Goal: Task Accomplishment & Management: Complete application form

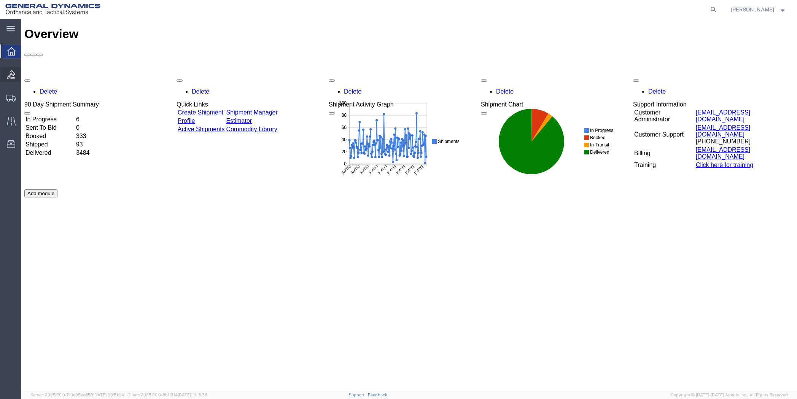
click at [9, 74] on icon at bounding box center [11, 74] width 8 height 8
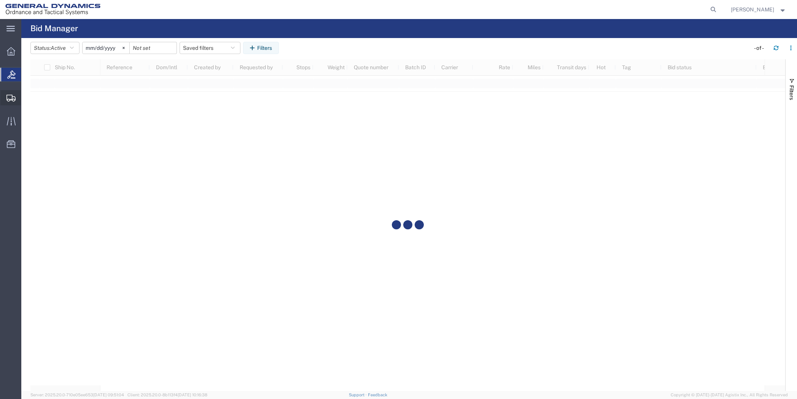
click at [8, 97] on icon at bounding box center [10, 98] width 9 height 7
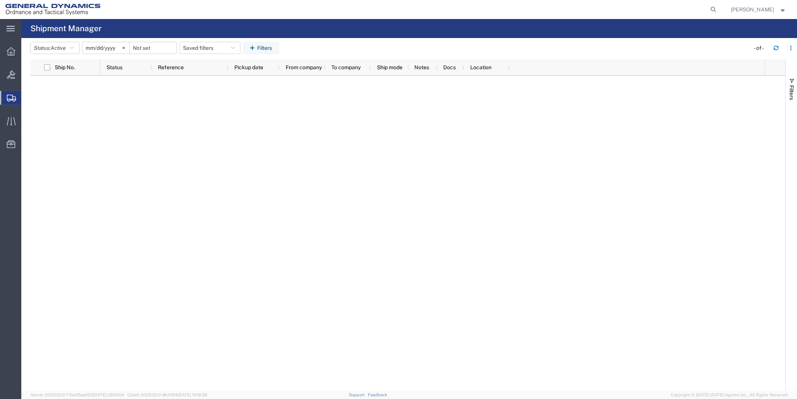
click at [0, 0] on span "Create Shipment" at bounding box center [0, 0] width 0 height 0
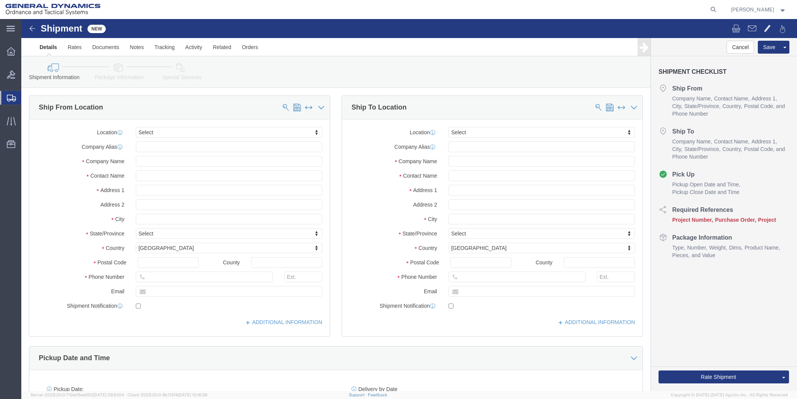
select select
click input "text"
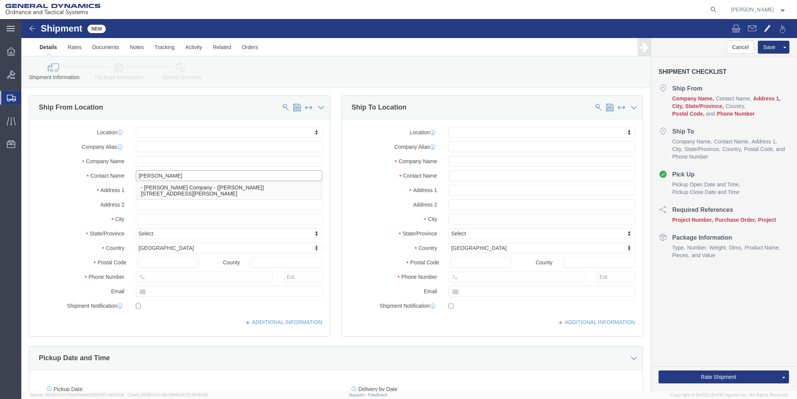
type input "[PERSON_NAME]"
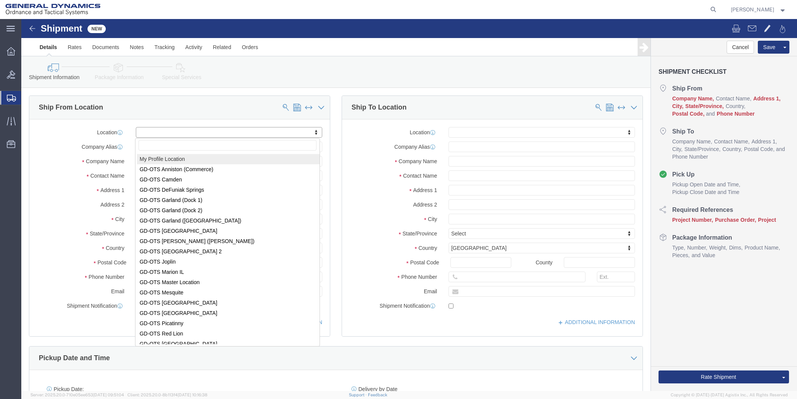
select select "MYPROFILE"
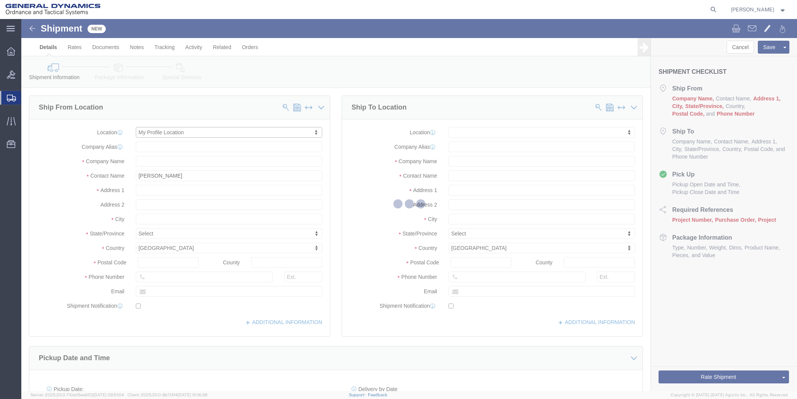
select select "[GEOGRAPHIC_DATA]"
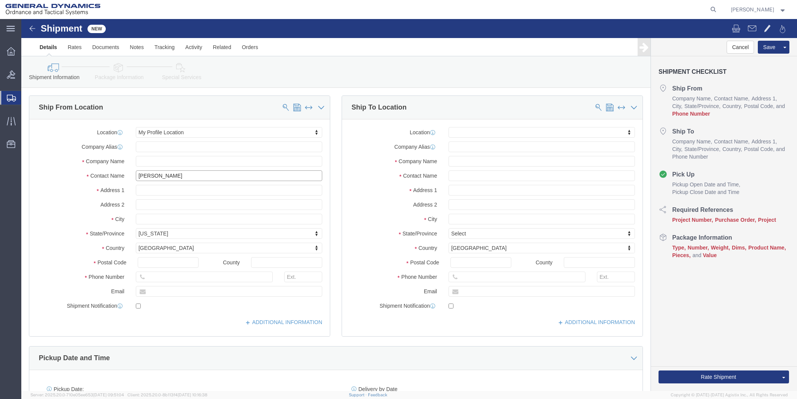
drag, startPoint x: 177, startPoint y: 159, endPoint x: 97, endPoint y: 160, distance: 79.5
click div "Contact Name [PERSON_NAME] [PERSON_NAME]"
type input "[PERSON_NAME]"
type input "19850 IH 635"
type input "Mesquite"
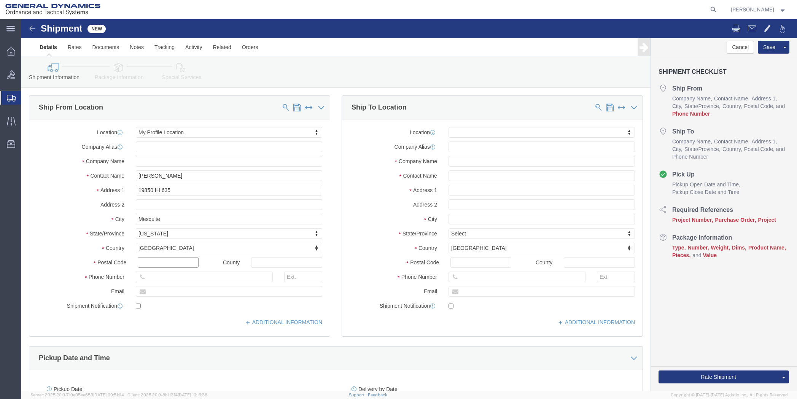
type input "75149"
type input "[PHONE_NUMBER]"
drag, startPoint x: 174, startPoint y: 273, endPoint x: 181, endPoint y: 274, distance: 7.3
click input "text"
type input "[PERSON_NAME][EMAIL_ADDRESS][PERSON_NAME][DOMAIN_NAME]"
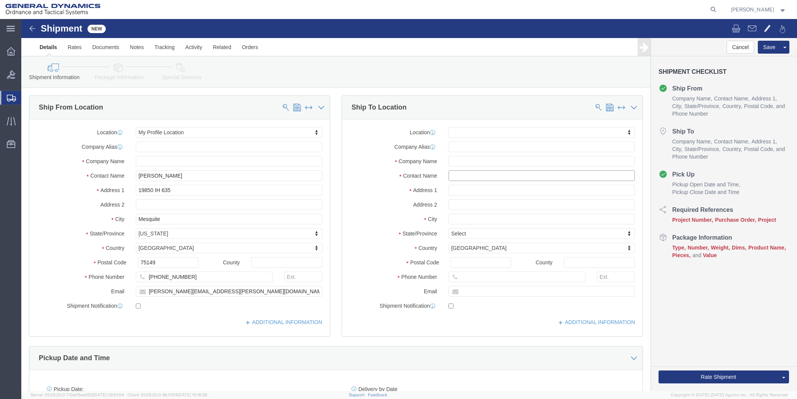
paste input "Waste Section Manager"
type input "Waste Section Manager"
paste input "TCEQ Region 4 Office"
type input "TCEQ Region 4 Office"
paste input "[STREET_ADDRESS]"
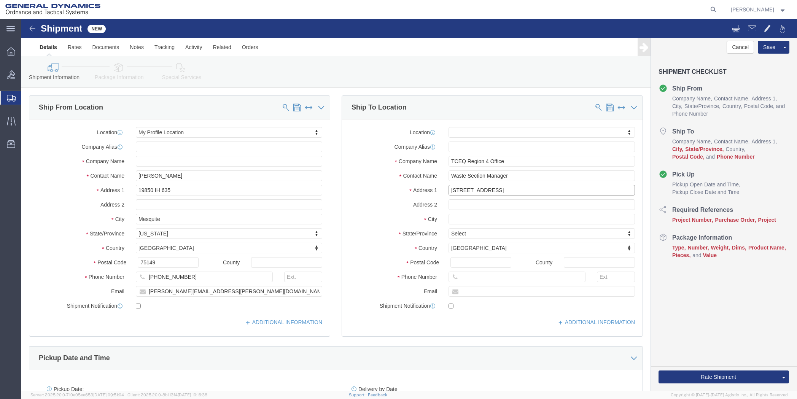
type input "[STREET_ADDRESS]"
paste input "[GEOGRAPHIC_DATA]"
type input "[GEOGRAPHIC_DATA]"
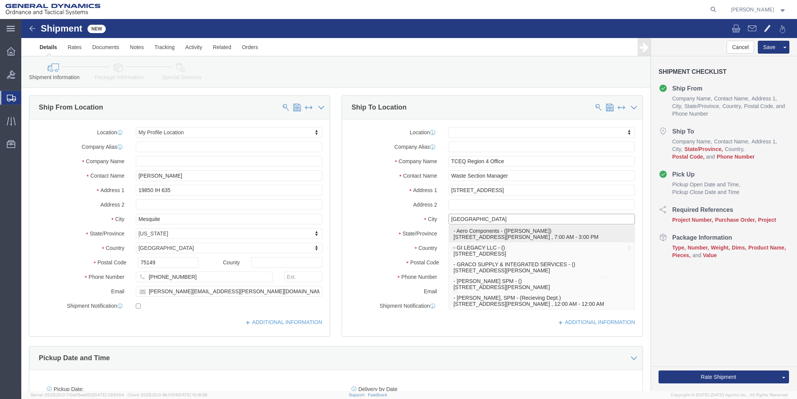
click p "- Aero Components - ([PERSON_NAME]) [STREET_ADDRESS][PERSON_NAME] , 7:00 AM - 3…"
select select "[GEOGRAPHIC_DATA]"
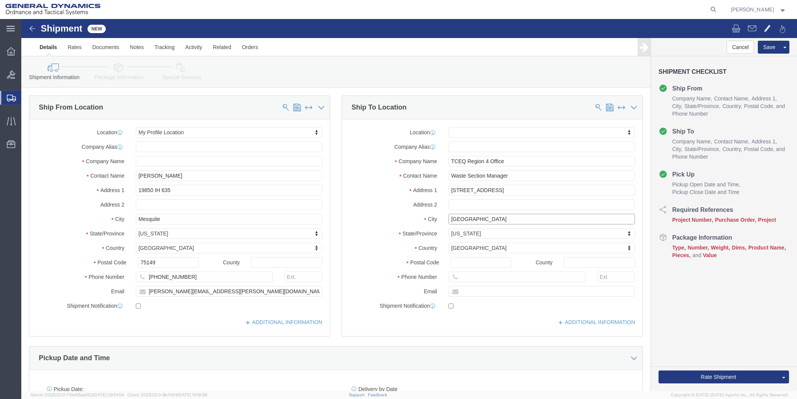
type input "[GEOGRAPHIC_DATA]"
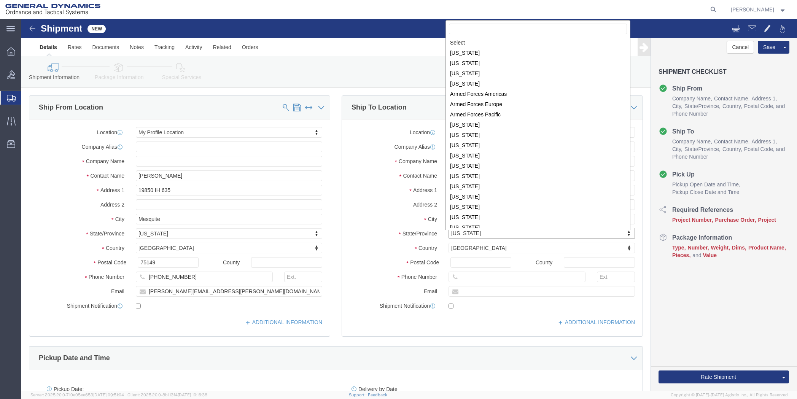
scroll to position [320, 0]
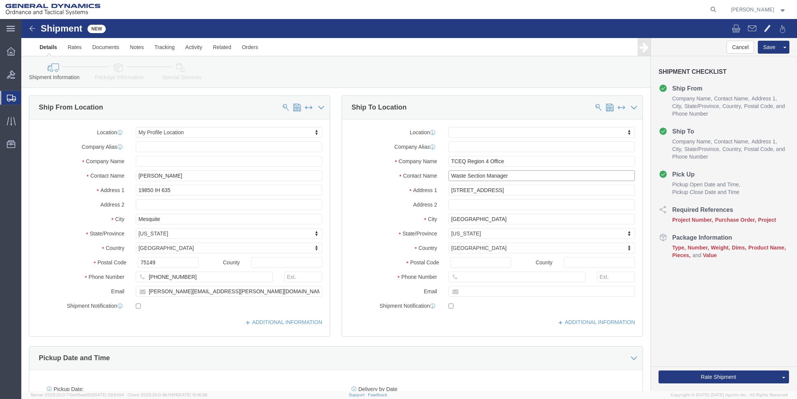
drag, startPoint x: 471, startPoint y: 160, endPoint x: 405, endPoint y: 159, distance: 65.8
click div "Contact Name Waste Section Manager"
type input "[PERSON_NAME]"
paste input "Waste Section Manager"
type input "Waste Section Manager"
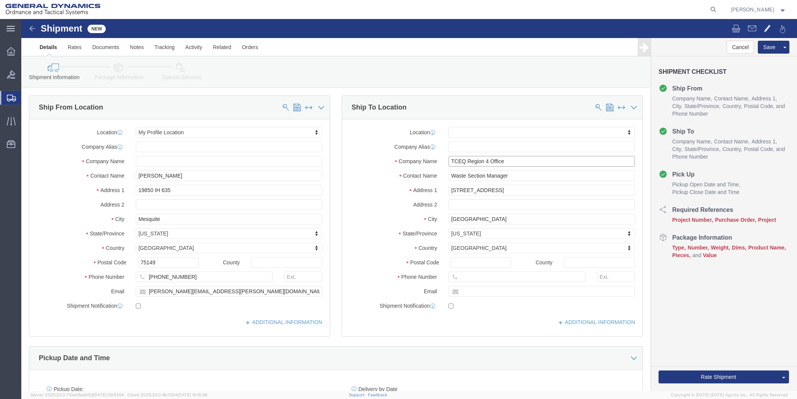
drag, startPoint x: 480, startPoint y: 141, endPoint x: 390, endPoint y: 143, distance: 89.4
click div "Company Name TCEQ Region 4 Office"
type input "Aero Components"
paste input "TCEQ Region 4 Office"
type input "TCEQ Region 4 Office"
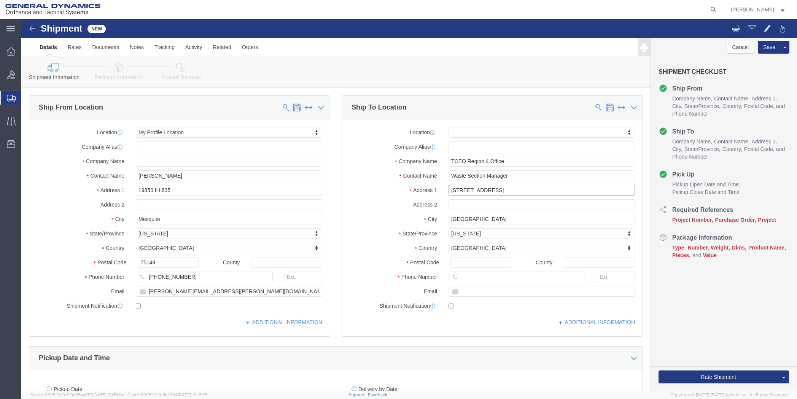
drag, startPoint x: 487, startPoint y: 173, endPoint x: 415, endPoint y: 176, distance: 72.3
click div "Address [STREET_ADDRESS]"
type input "[STREET_ADDRESS]"
type input "76118"
drag, startPoint x: 501, startPoint y: 273, endPoint x: 412, endPoint y: 270, distance: 89.4
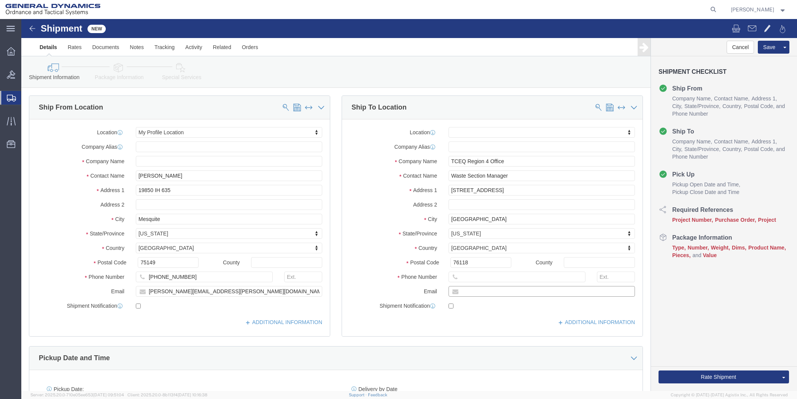
click div "Email"
type input "[EMAIL_ADDRESS][DOMAIN_NAME]"
drag, startPoint x: 445, startPoint y: 260, endPoint x: 421, endPoint y: 262, distance: 24.1
click div
type input "[PHONE_NUMBER]"
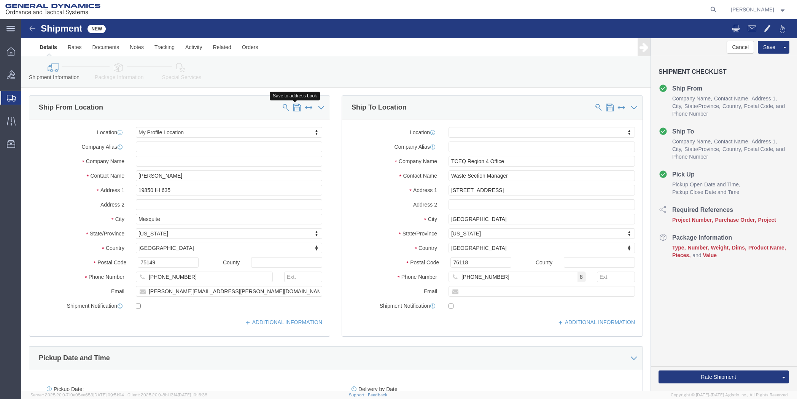
click span
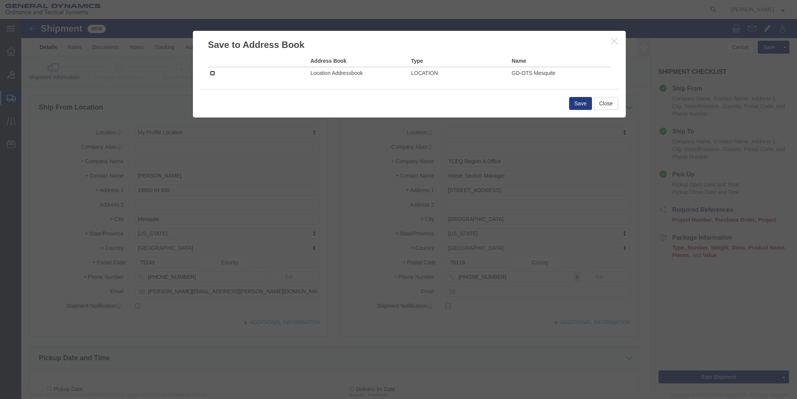
click input "checkbox"
checkbox input "true"
click button "Save"
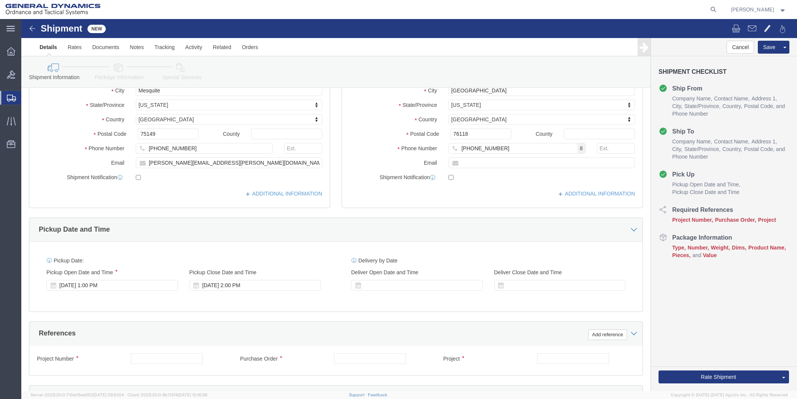
scroll to position [152, 0]
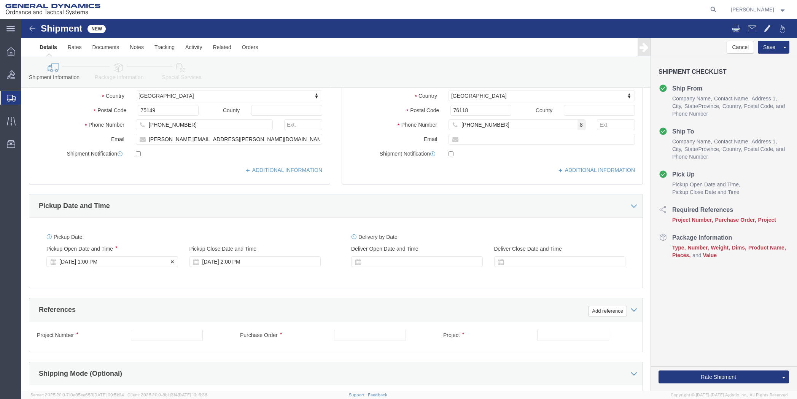
click div "[DATE] 1:00 PM"
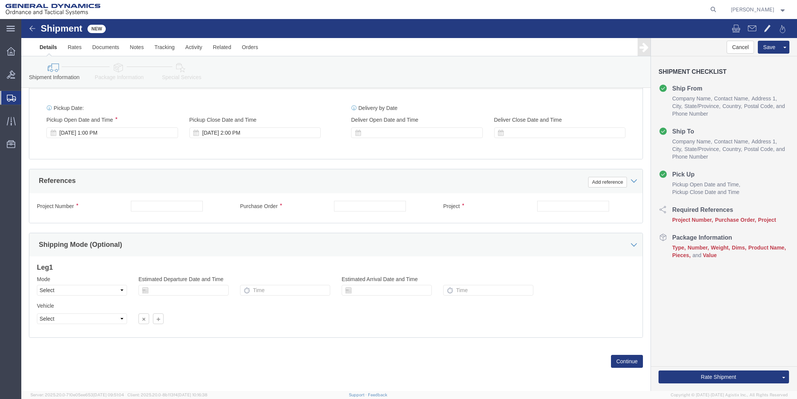
click div
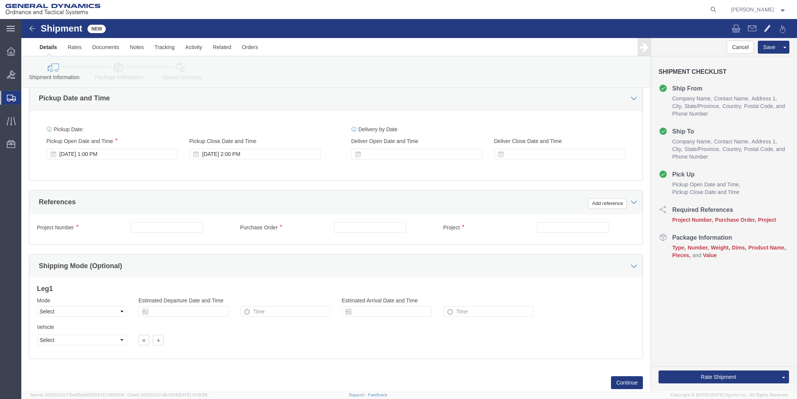
scroll to position [205, 0]
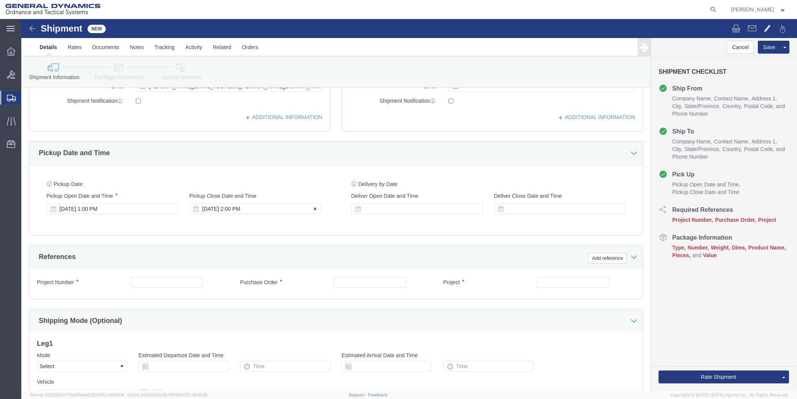
click div "[DATE] 2:00 PM"
type input "5:00 PM"
click button "Apply"
click input "text"
type input "EHS"
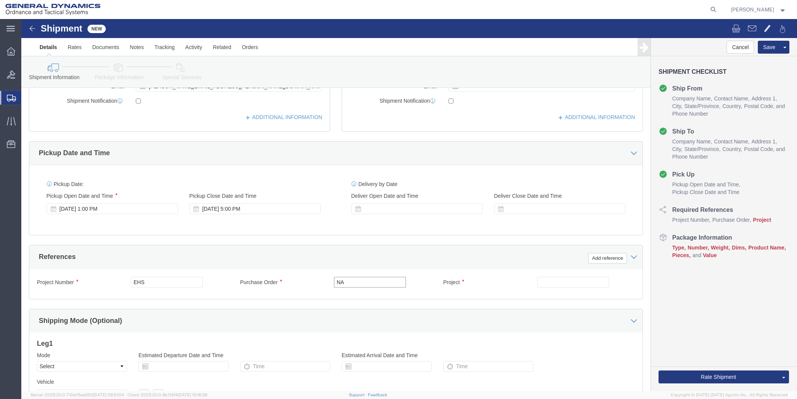
type input "NA"
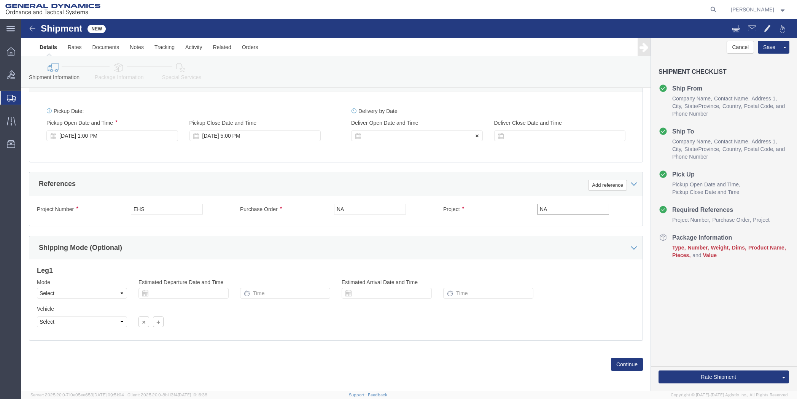
scroll to position [281, 0]
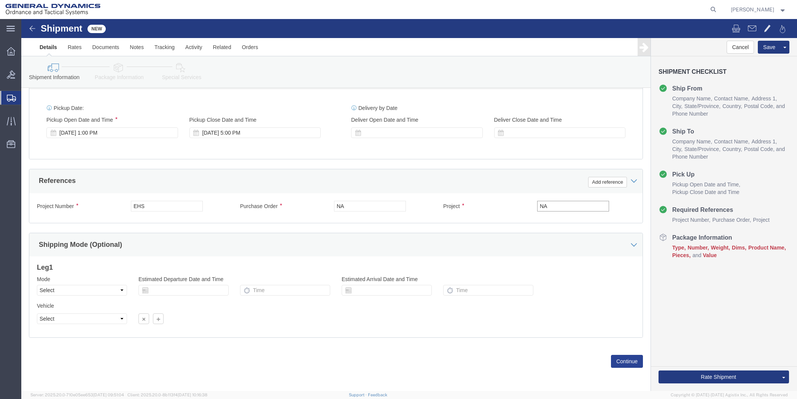
type input "NA"
click button "Continue"
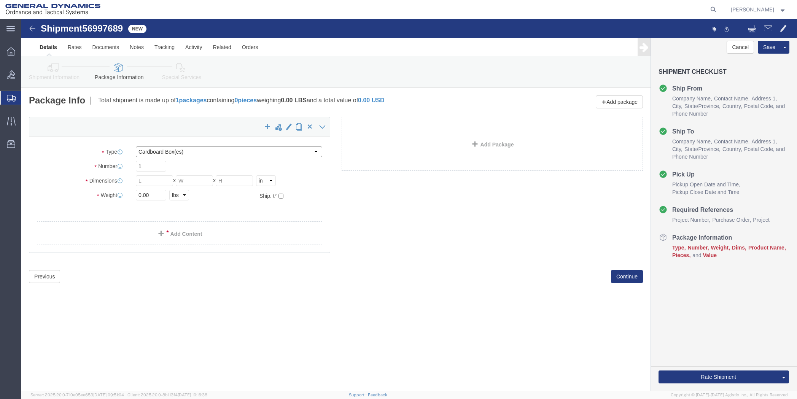
click select "Select Bale(s) Basket(s) Bolt(s) Bottle(s) Buckets Bulk Bundle(s) Can(s) Cardbo…"
select select "ENV"
click select "Select Bale(s) Basket(s) Bolt(s) Bottle(s) Buckets Bulk Bundle(s) Can(s) Cardbo…"
type input "9.50"
type input "12.50"
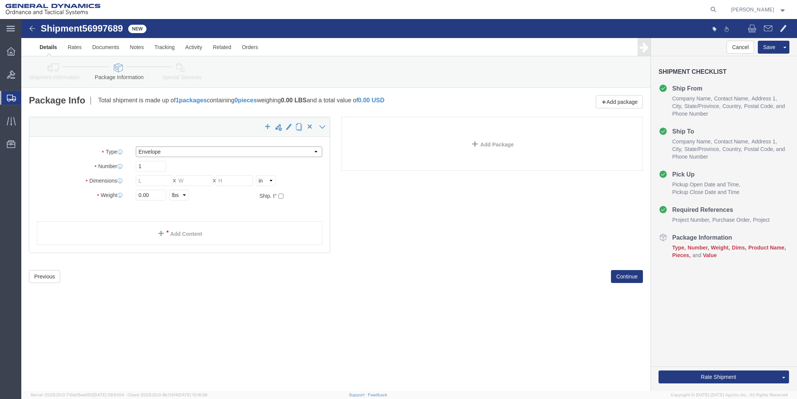
type input "0.25"
type input "1"
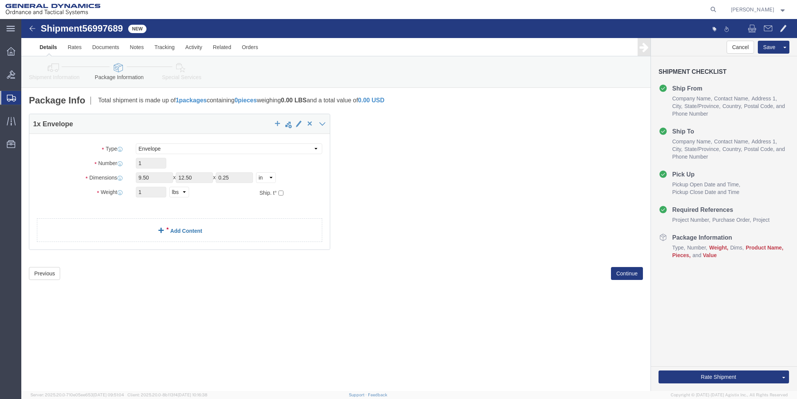
click link "Add Content"
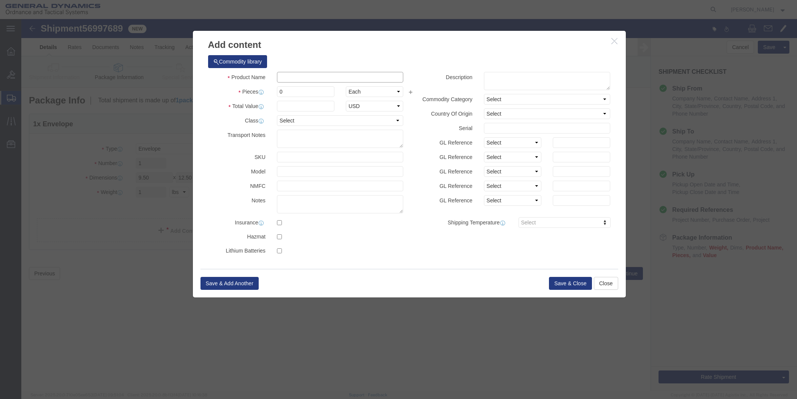
click input "text"
type input "Paper work"
drag, startPoint x: 273, startPoint y: 76, endPoint x: 248, endPoint y: 76, distance: 25.1
click div "Pieces 0 Select Bag Barrels 100Board Feet Bottle Box Blister Pack Carats Can Ca…"
type input "01"
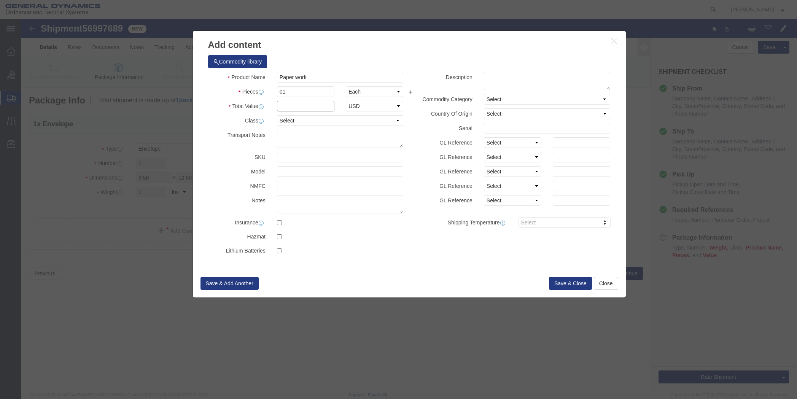
type input "2500"
click select "Select 50 55 60 65 70 85 92.5 100 125 175 250 300 400"
select select "50"
click select "Select 50 55 60 65 70 85 92.5 100 125 175 250 300 400"
drag, startPoint x: 279, startPoint y: 86, endPoint x: 252, endPoint y: 89, distance: 27.3
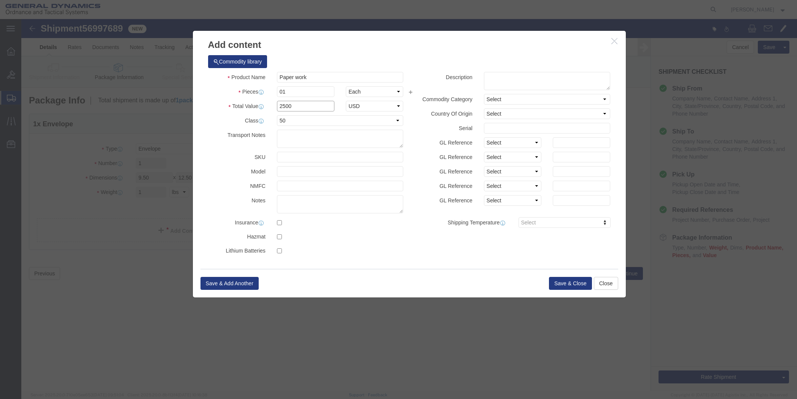
click div "2500"
type input "5000"
click button "Save & Close"
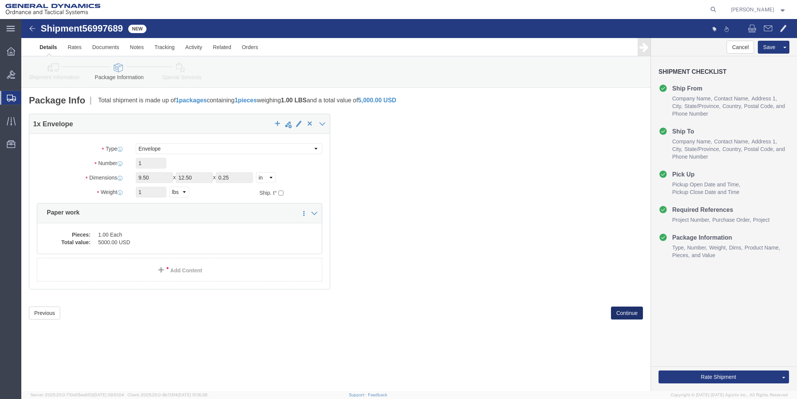
click button "Continue"
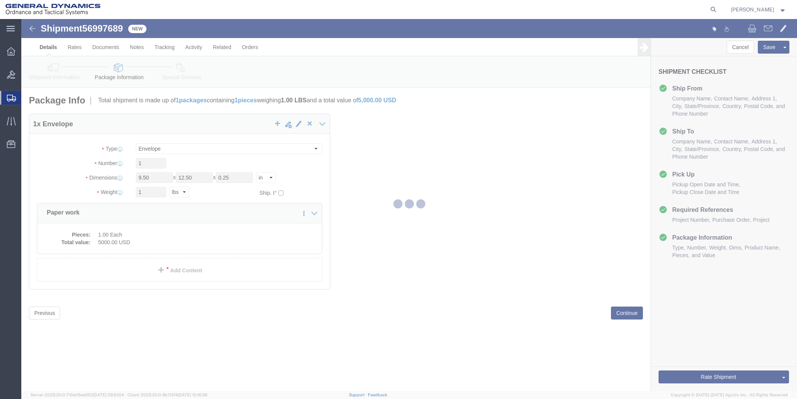
select select
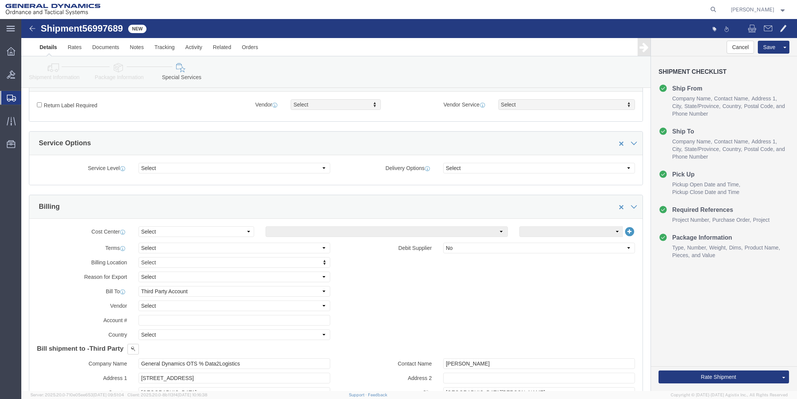
scroll to position [228, 0]
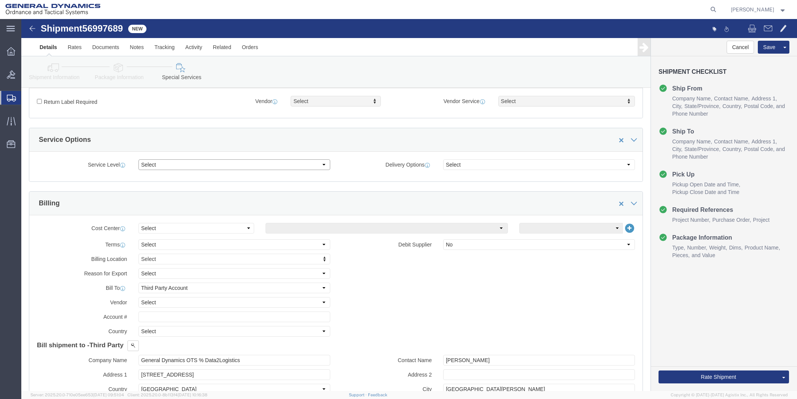
click select "Select 1 Day 2 Day 3-5 Day Economy 5+ Day"
click label "Delivery Options"
click select "Select Buyer Cost Center Department Operations Number Order Number Sales Person"
select select "DEPARTMENT"
click select "Select Buyer Cost Center Department Operations Number Order Number Sales Person"
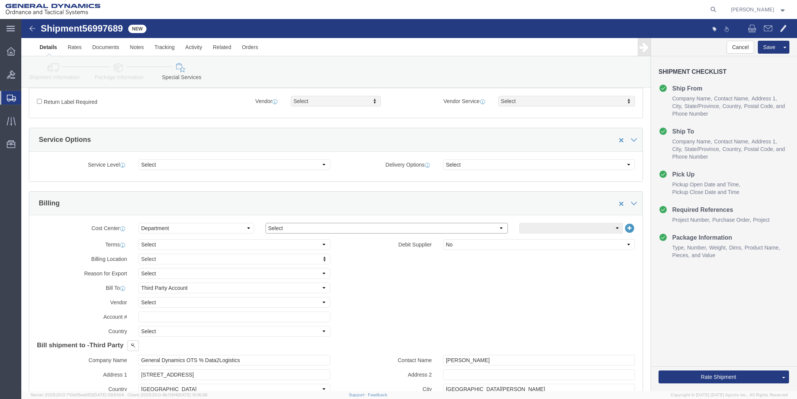
click select "Select [GEOGRAPHIC_DATA] [GEOGRAPHIC_DATA] [GEOGRAPHIC_DATA] [GEOGRAPHIC_DATA] …"
select select "1923981"
click select "Select [GEOGRAPHIC_DATA] [GEOGRAPHIC_DATA] [GEOGRAPHIC_DATA] [GEOGRAPHIC_DATA] …"
click select "Select DHL FedEx Express UPS"
select select "FedEx Express"
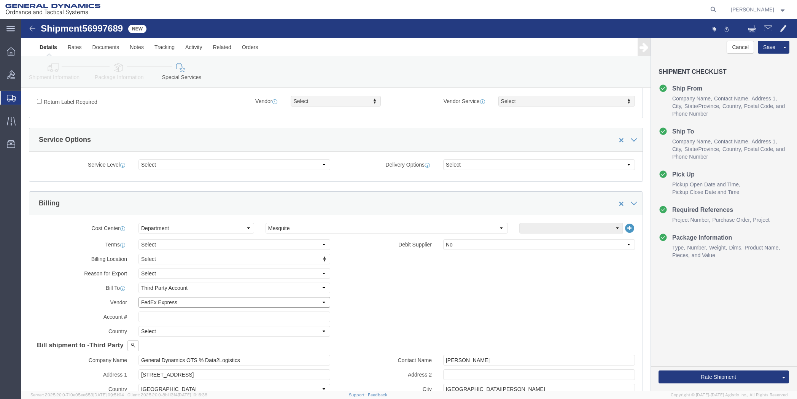
click select "Select DHL FedEx Express UPS"
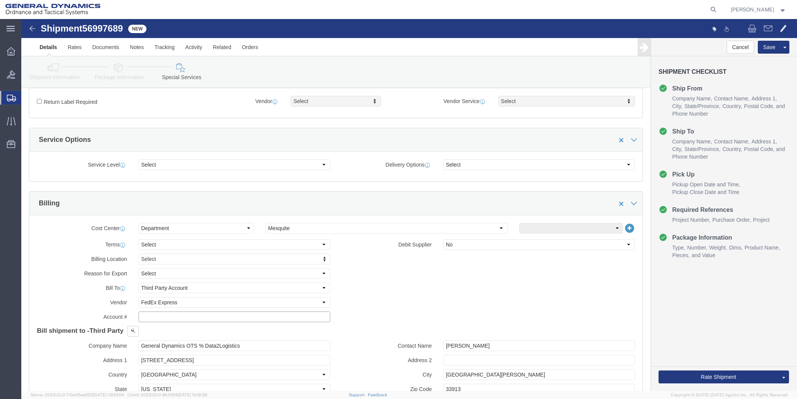
click input "text"
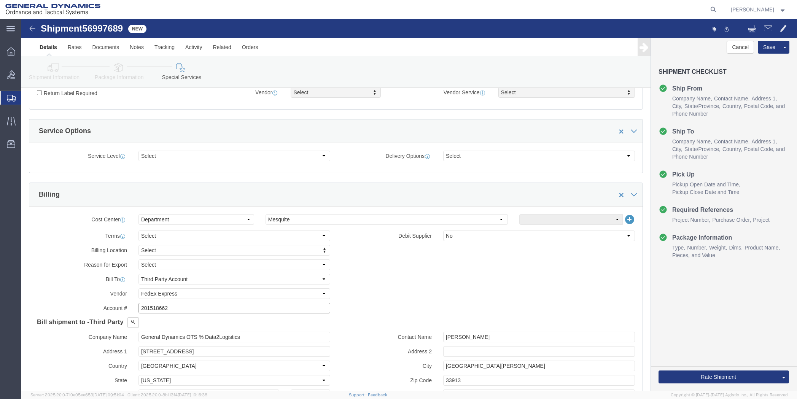
scroll to position [266, 0]
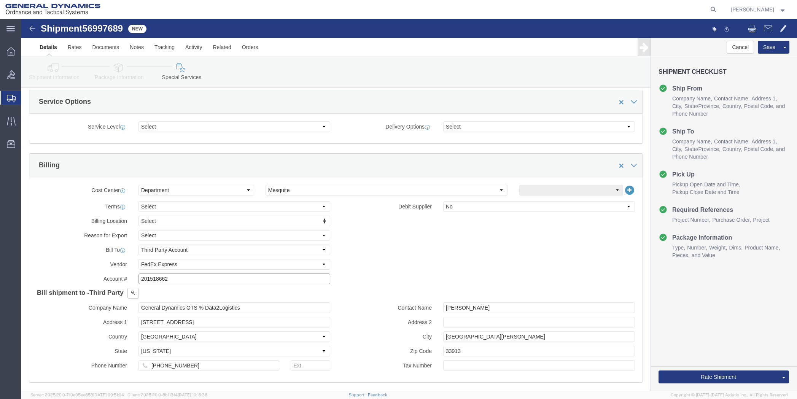
type input "201518662"
drag, startPoint x: 178, startPoint y: 302, endPoint x: 104, endPoint y: 304, distance: 74.6
click div "Address 1 [STREET_ADDRESS]"
type input "PO BOX 51050"
drag, startPoint x: 159, startPoint y: 348, endPoint x: 105, endPoint y: 353, distance: 54.7
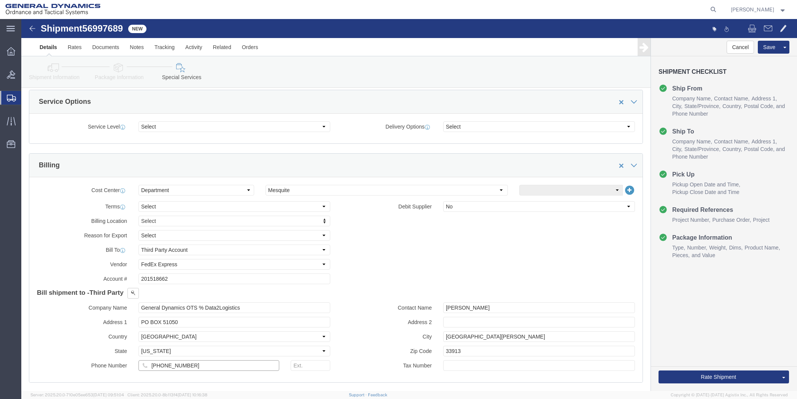
click div "Phone Number [PHONE_NUMBER]"
drag, startPoint x: 472, startPoint y: 288, endPoint x: 366, endPoint y: 295, distance: 106.4
click div "Contact Name [PERSON_NAME] Address 2 City [GEOGRAPHIC_DATA][PERSON_NAME] Zip Co…"
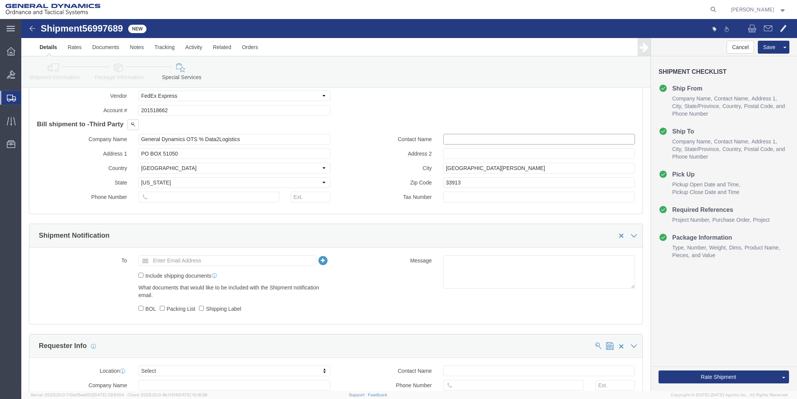
scroll to position [456, 0]
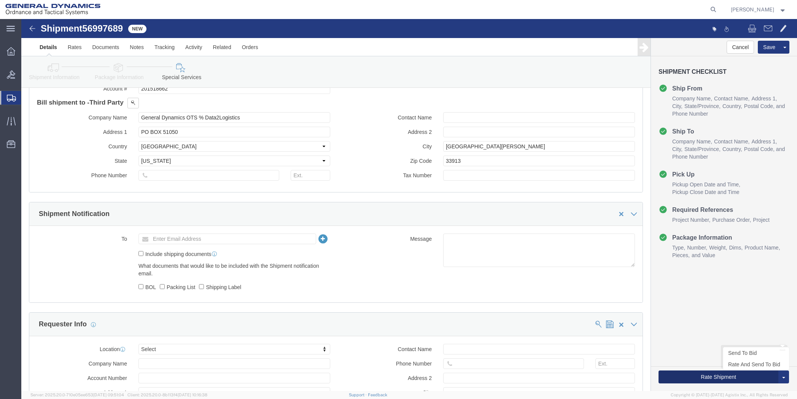
click button "Rate Shipment"
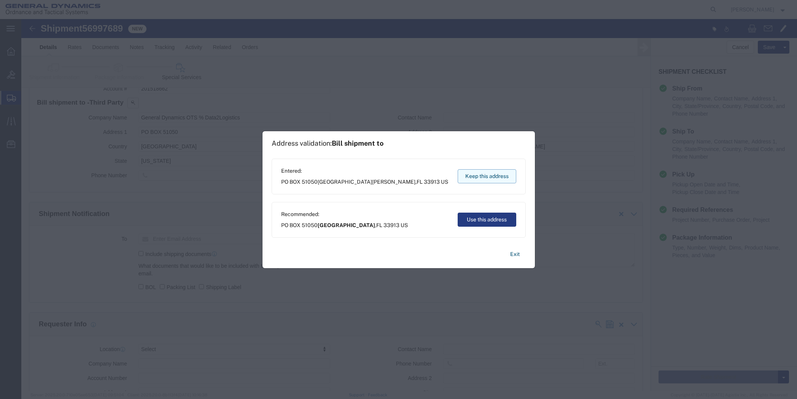
click at [483, 174] on button "Keep this address" at bounding box center [487, 176] width 59 height 14
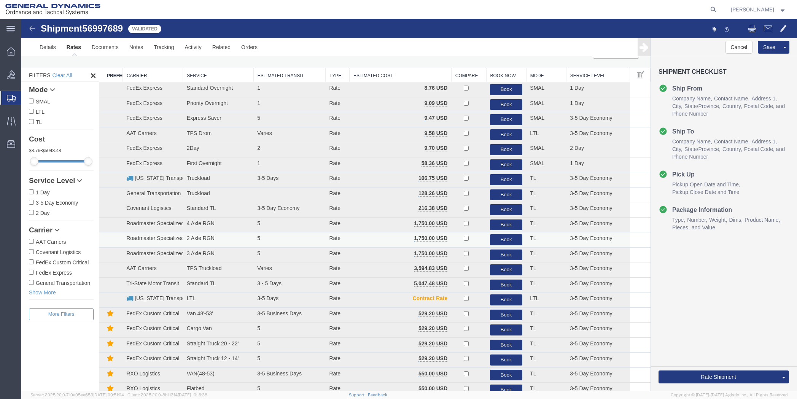
scroll to position [0, 0]
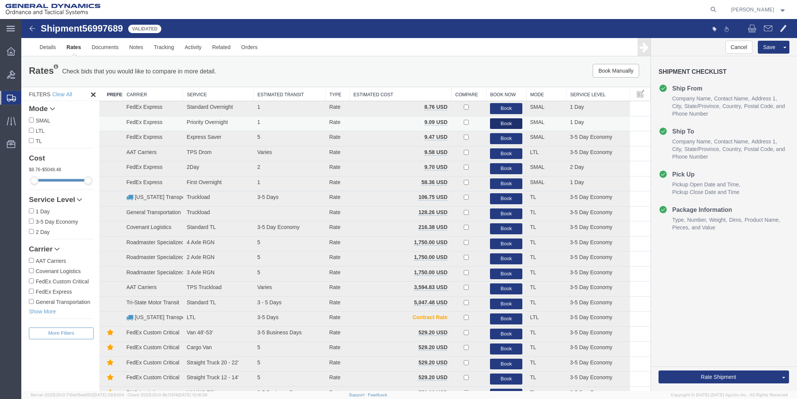
click at [502, 120] on button "Book" at bounding box center [506, 123] width 32 height 11
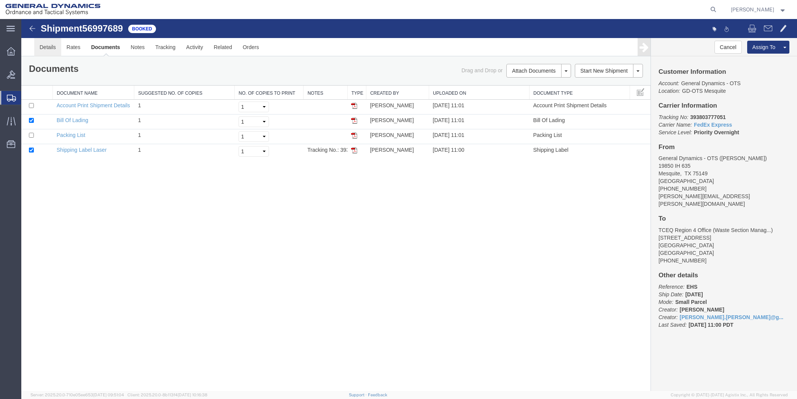
click at [43, 49] on link "Details" at bounding box center [47, 47] width 27 height 18
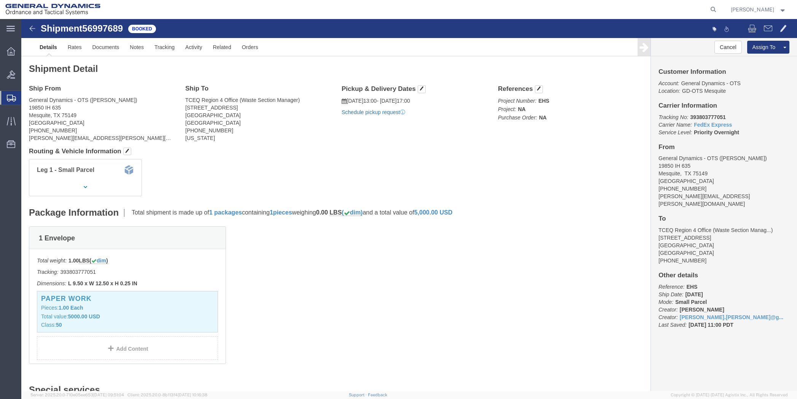
click link "Schedule pickup request"
click link "Documents"
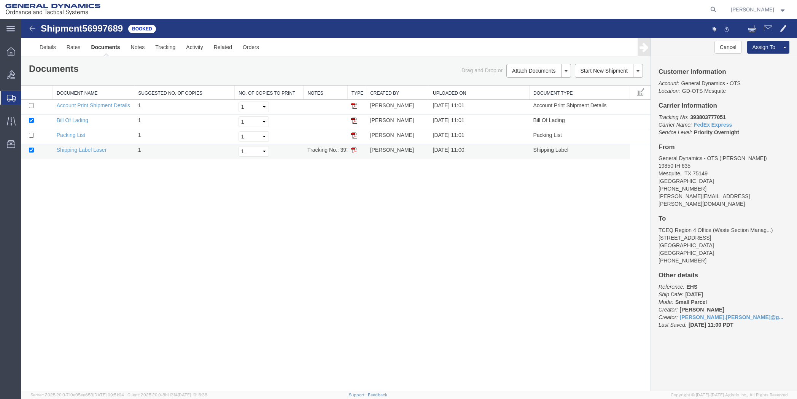
click at [353, 148] on img at bounding box center [354, 150] width 6 height 6
click at [49, 52] on link "Details" at bounding box center [47, 47] width 27 height 18
